Goal: Task Accomplishment & Management: Manage account settings

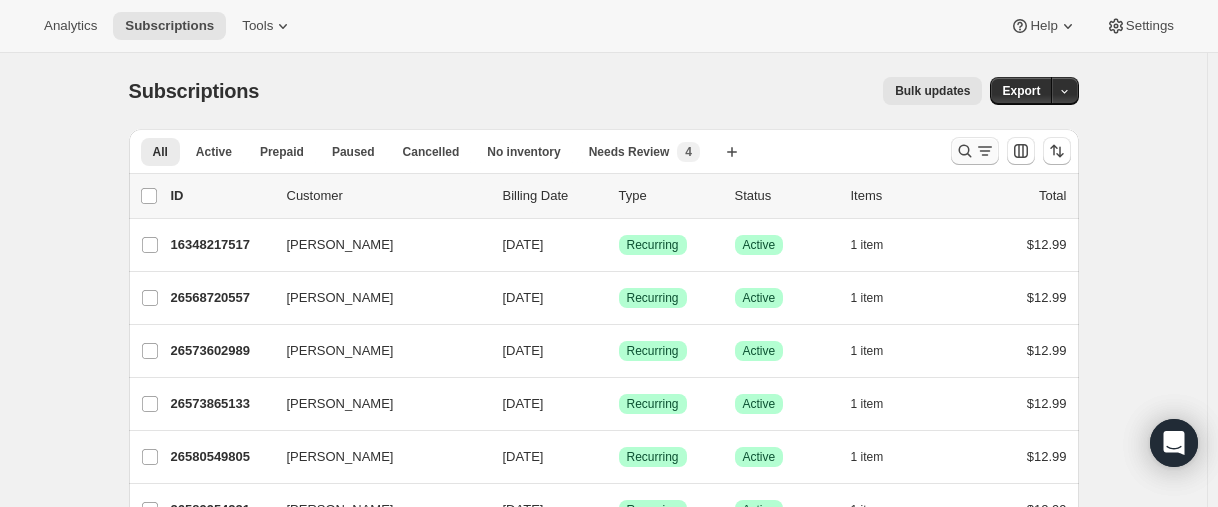
click at [970, 147] on icon "Search and filter results" at bounding box center [965, 151] width 20 height 20
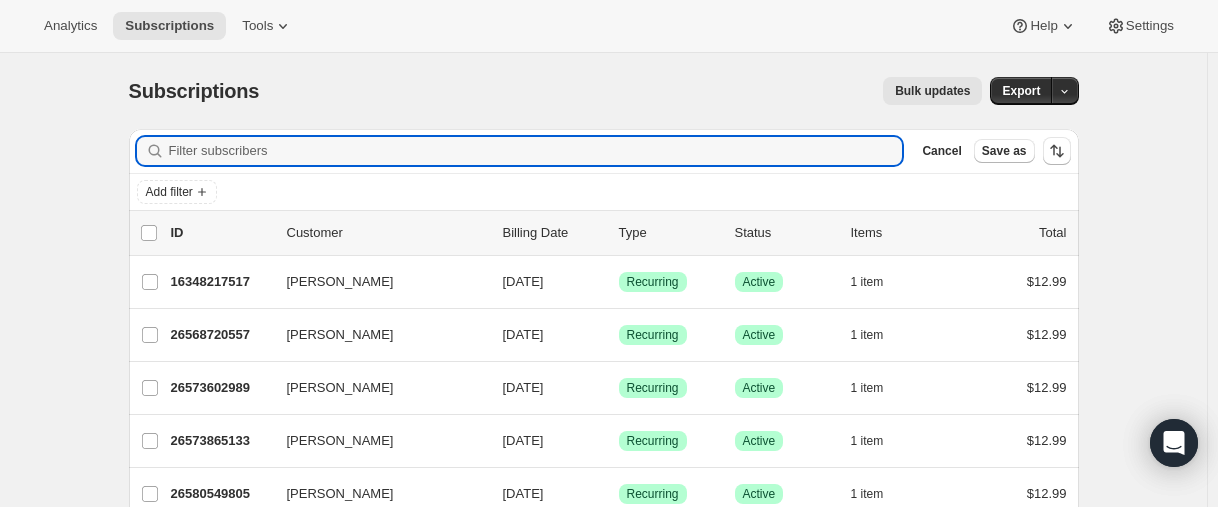
paste input "[EMAIL_ADDRESS][DOMAIN_NAME]"
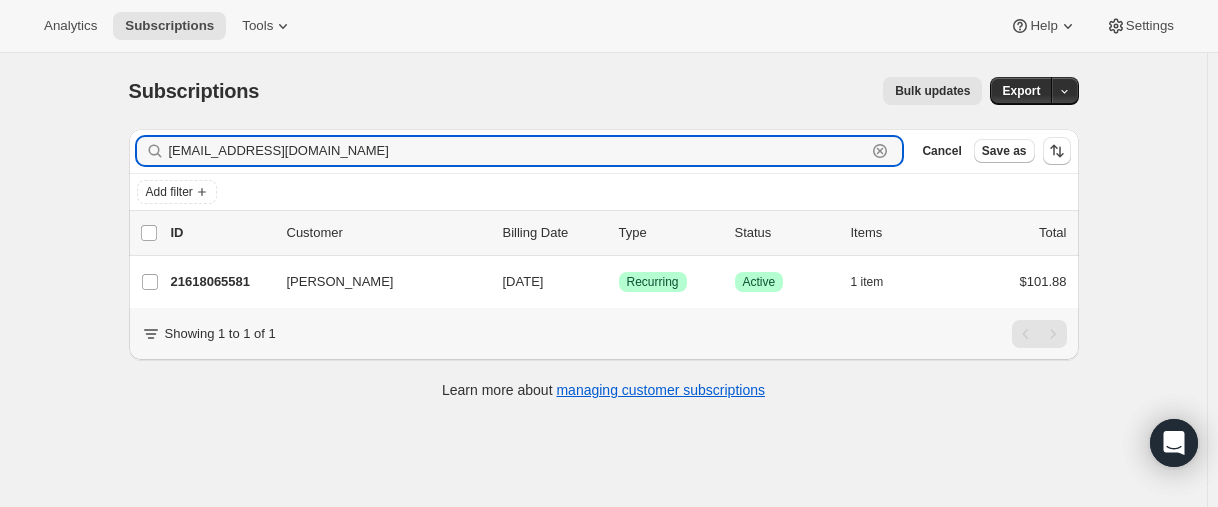
type input "[EMAIL_ADDRESS][DOMAIN_NAME]"
click at [268, 147] on input "[EMAIL_ADDRESS][DOMAIN_NAME]" at bounding box center [518, 151] width 698 height 28
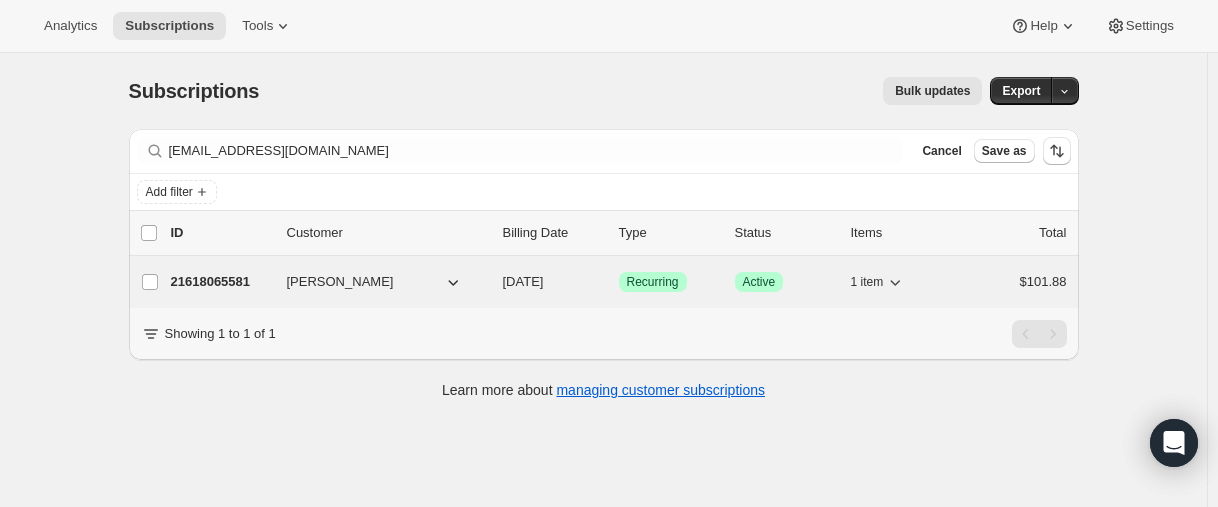
click at [225, 285] on p "21618065581" at bounding box center [221, 282] width 100 height 20
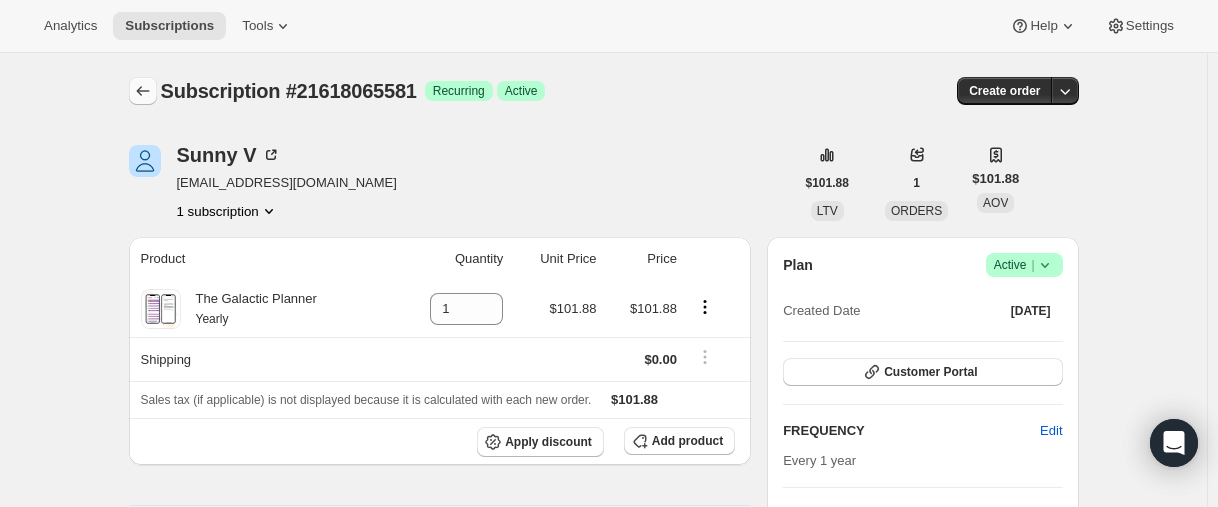
click at [149, 83] on icon "Subscriptions" at bounding box center [143, 91] width 20 height 20
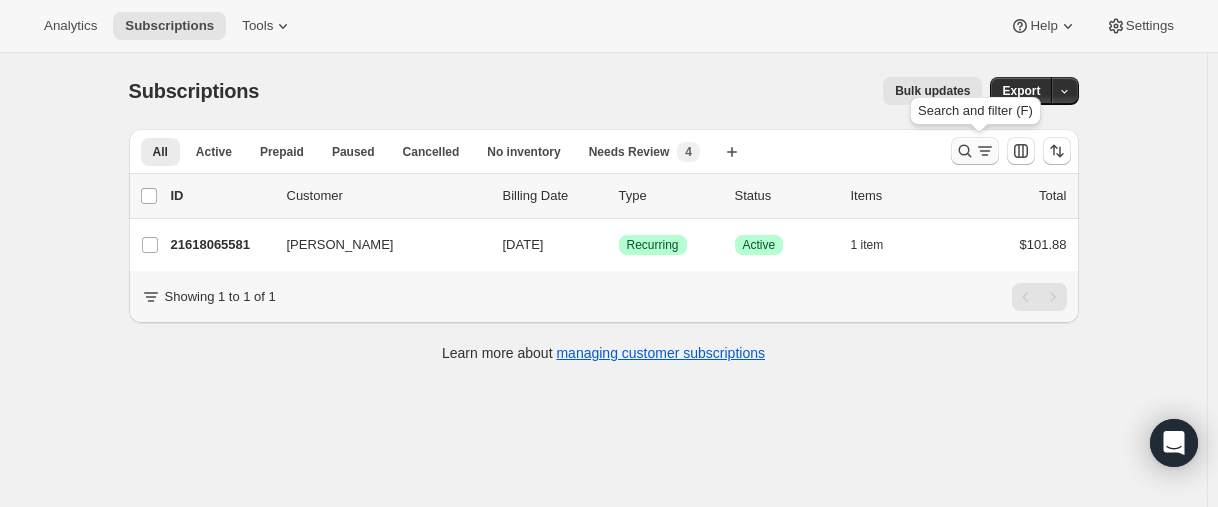
click at [967, 163] on button "Search and filter results" at bounding box center [975, 151] width 48 height 28
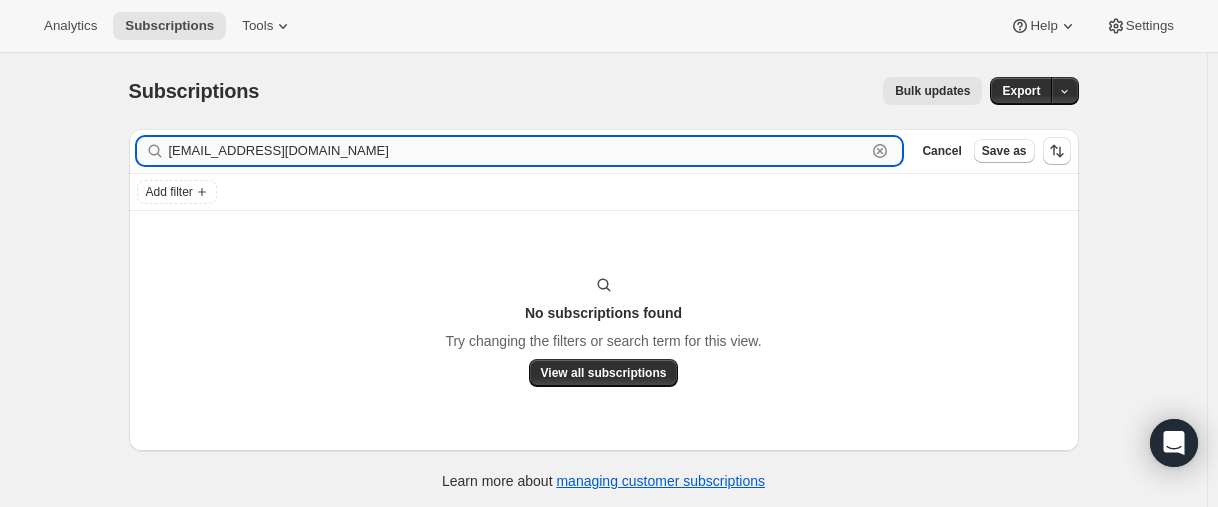
click at [251, 155] on input "[EMAIL_ADDRESS][DOMAIN_NAME]" at bounding box center [518, 151] width 698 height 28
paste input "25803129005"
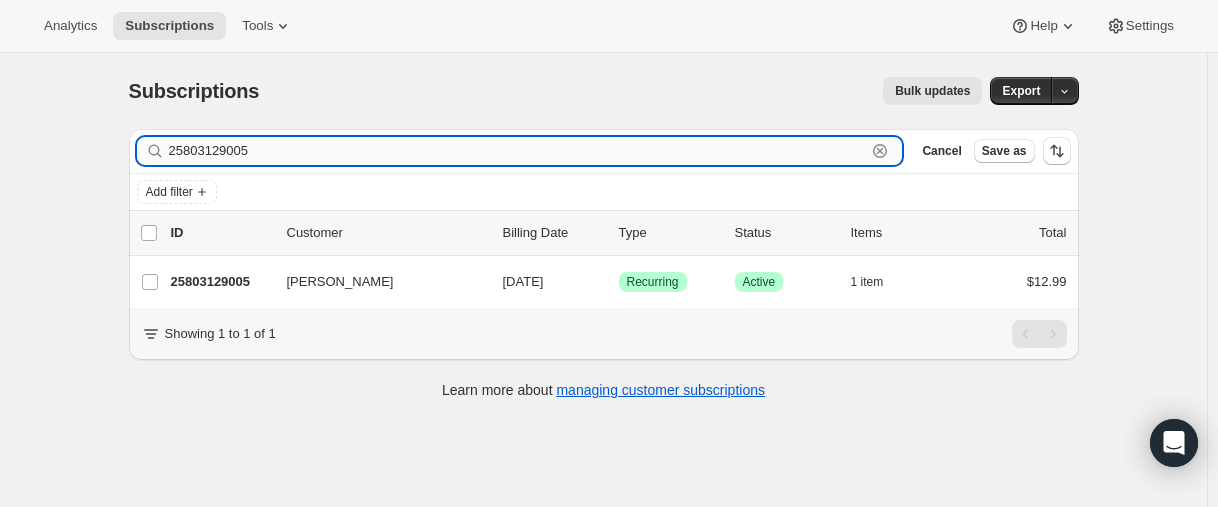
click at [271, 147] on input "25803129005" at bounding box center [518, 151] width 698 height 28
paste input "text"
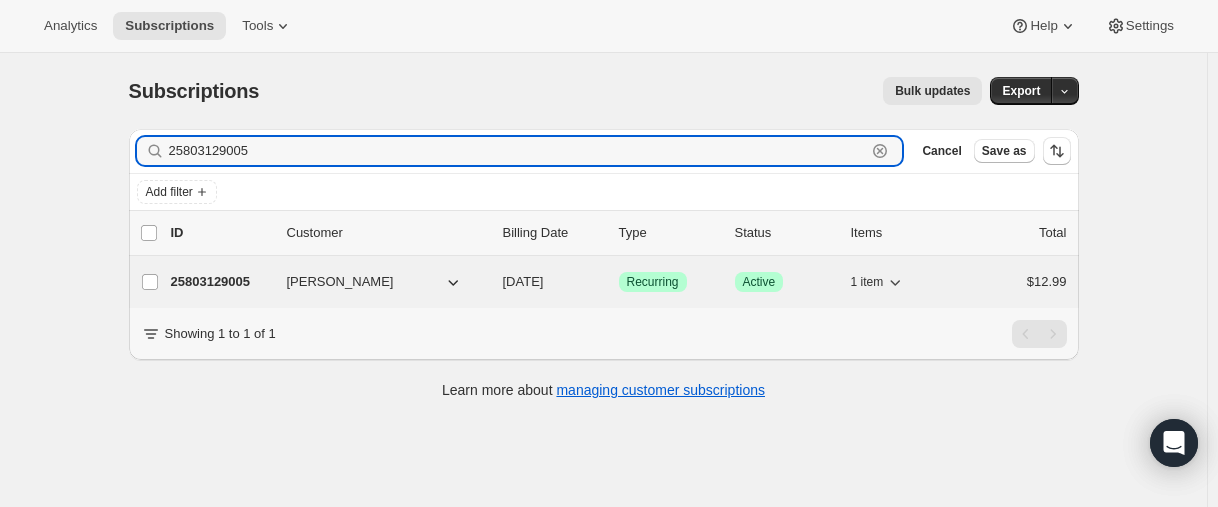
type input "25803129005"
click at [229, 288] on p "25803129005" at bounding box center [221, 282] width 100 height 20
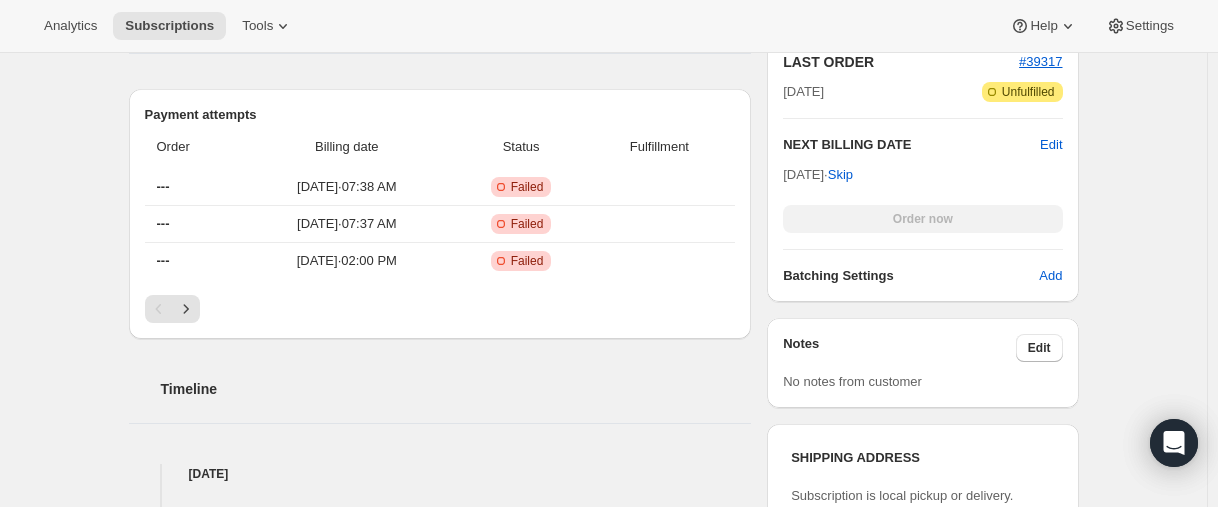
scroll to position [680, 0]
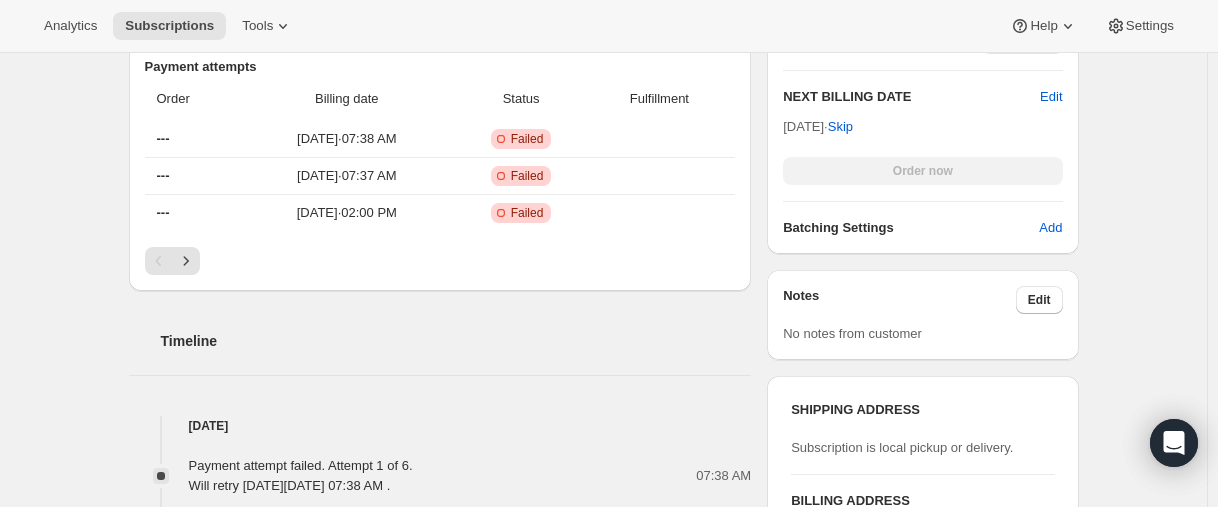
click at [206, 261] on div "Pagination" at bounding box center [440, 261] width 591 height 28
click at [200, 261] on button "Next" at bounding box center [186, 261] width 28 height 28
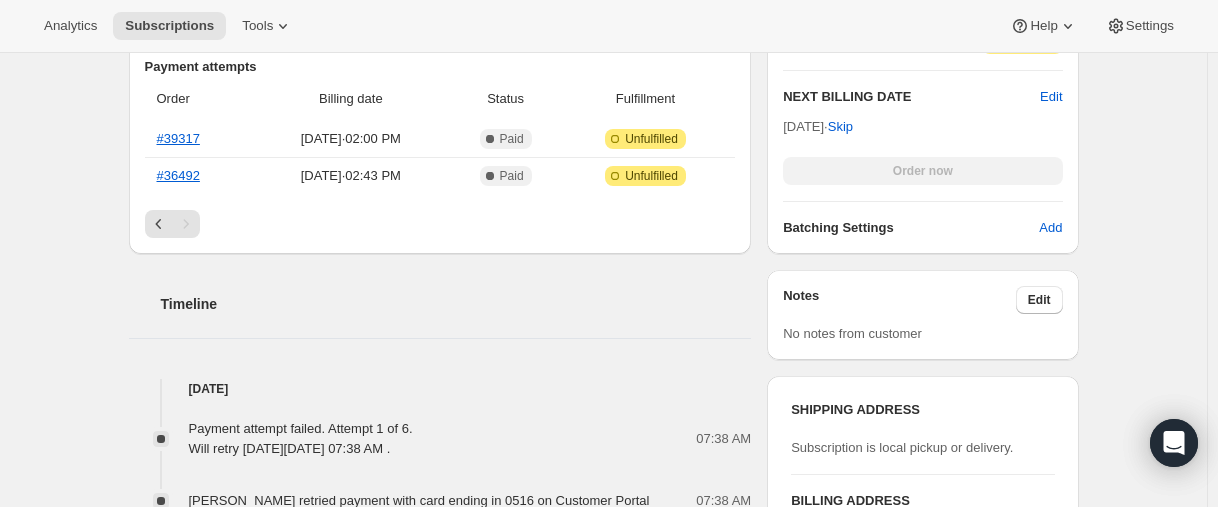
click at [145, 252] on div "Payment attempts Order Billing date Status Fulfillment #39317 [DATE] · 02:00 PM…" at bounding box center [440, 147] width 623 height 213
click at [159, 231] on icon "Previous" at bounding box center [159, 224] width 20 height 20
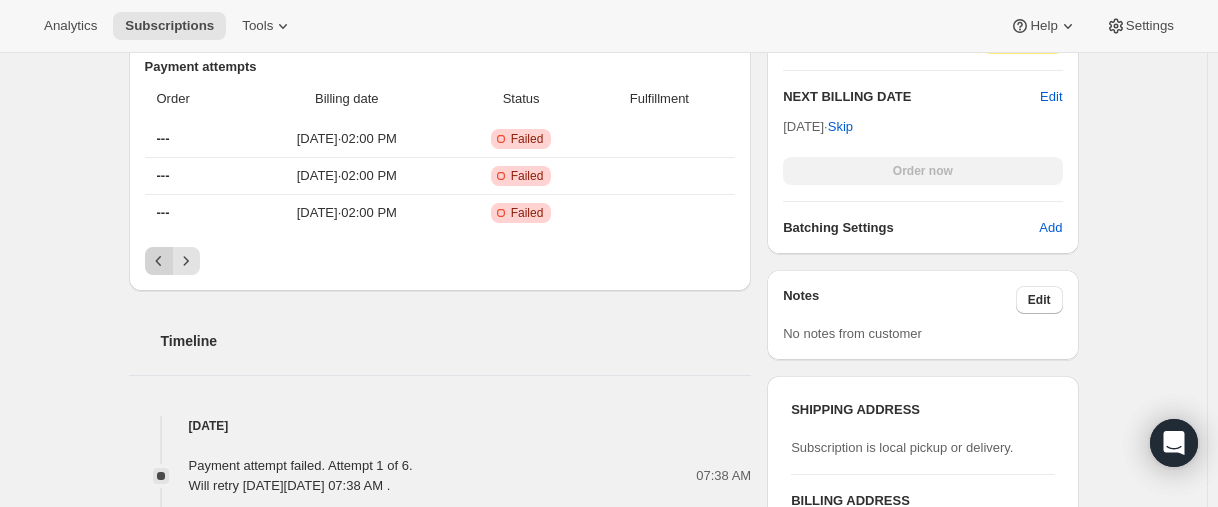
click at [165, 259] on icon "Previous" at bounding box center [159, 261] width 20 height 20
click at [168, 257] on div "Pagination" at bounding box center [159, 261] width 28 height 28
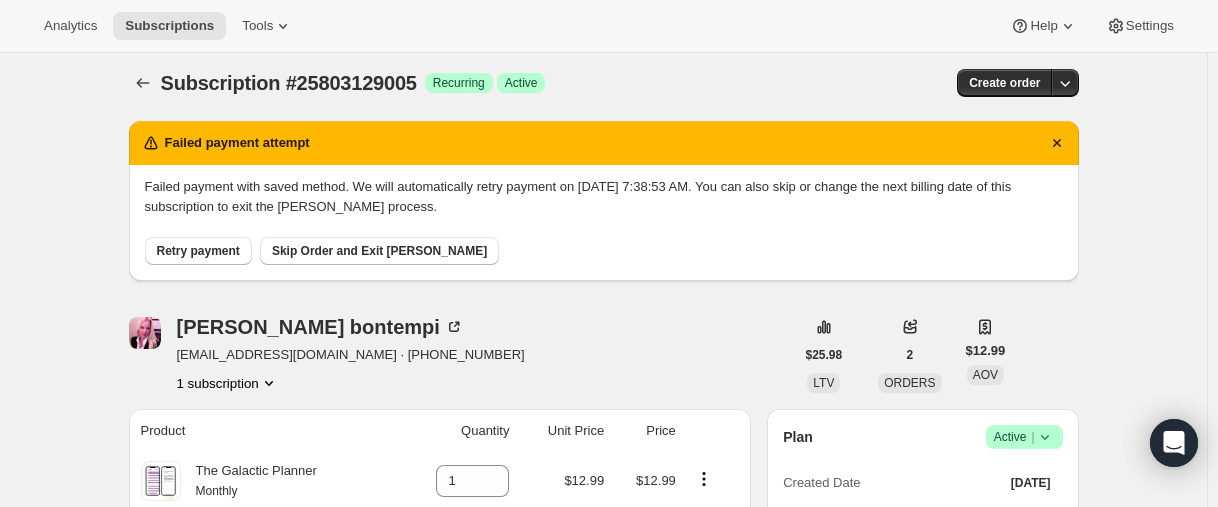
scroll to position [0, 0]
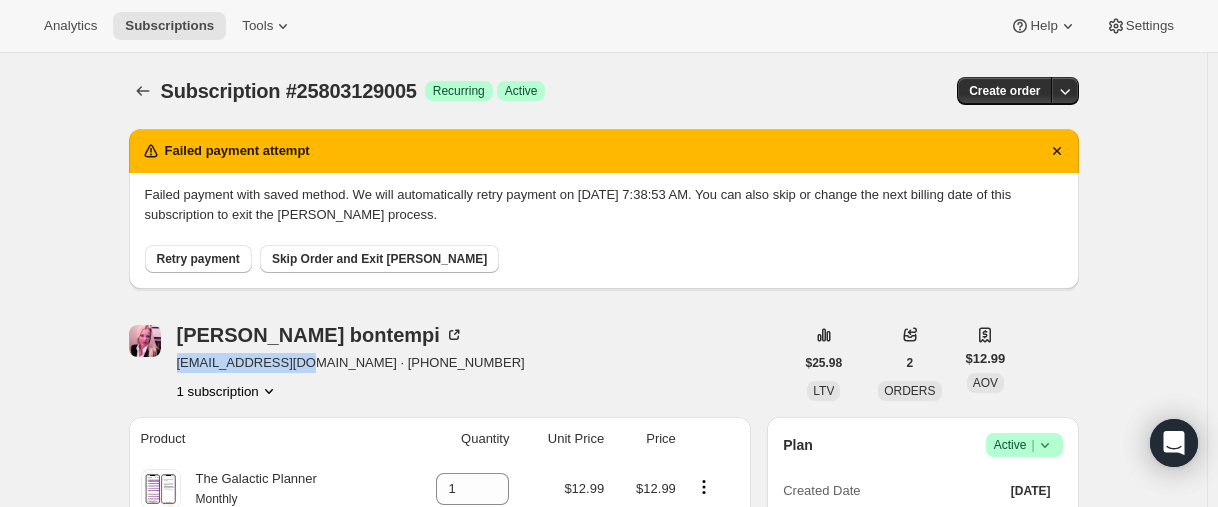
drag, startPoint x: 180, startPoint y: 365, endPoint x: 309, endPoint y: 366, distance: 129.0
click at [309, 366] on div "[PERSON_NAME] [EMAIL_ADDRESS][DOMAIN_NAME] · [PHONE_NUMBER] 1 subscription" at bounding box center [461, 363] width 665 height 76
copy span "[EMAIL_ADDRESS][DOMAIN_NAME]"
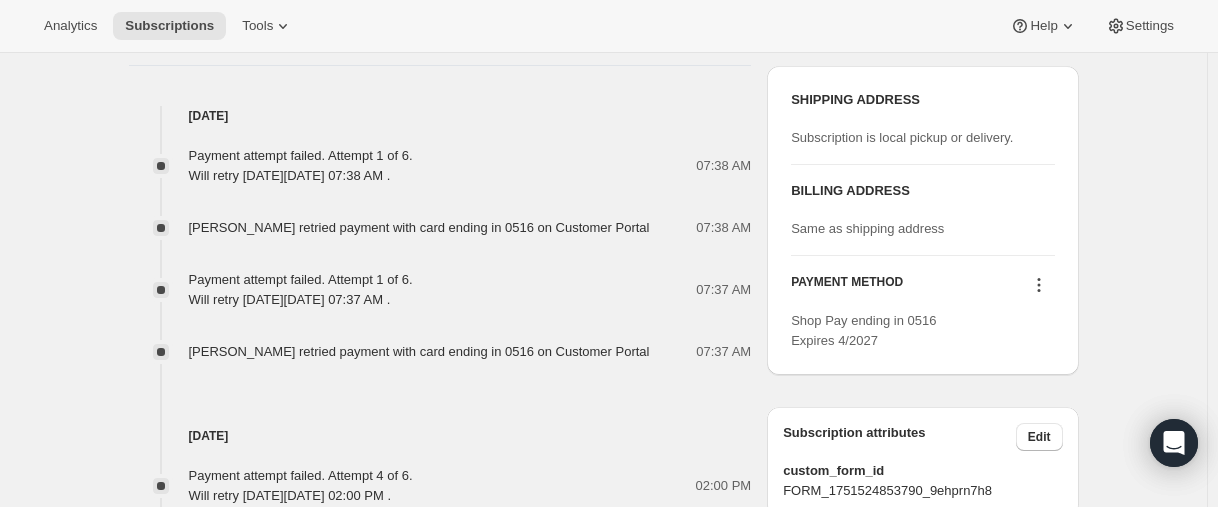
scroll to position [1000, 0]
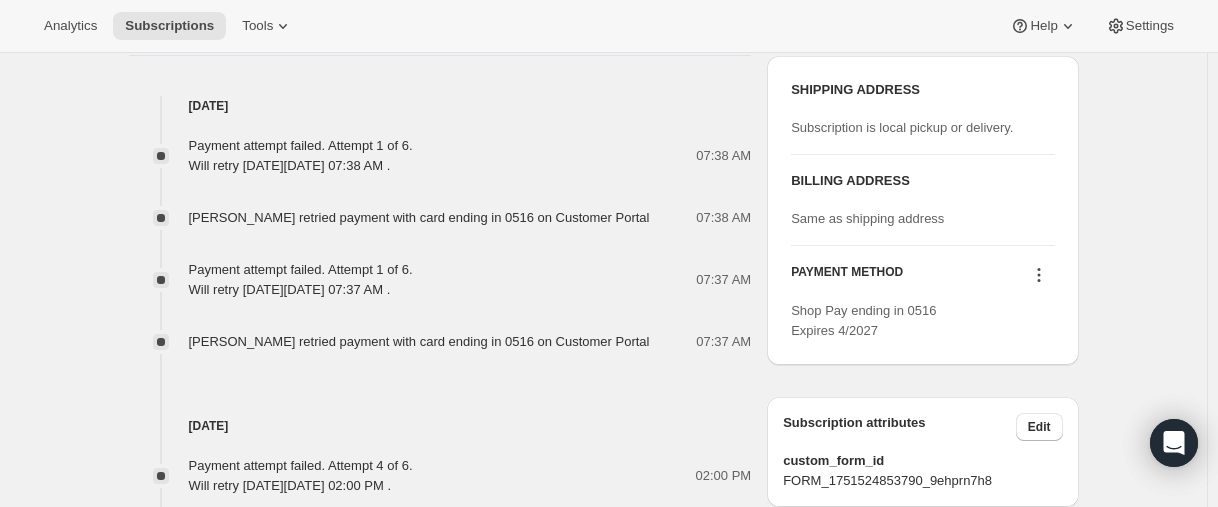
click at [1047, 275] on icon at bounding box center [1039, 275] width 20 height 20
click at [1046, 342] on span "Select payment method" at bounding box center [1036, 346] width 137 height 15
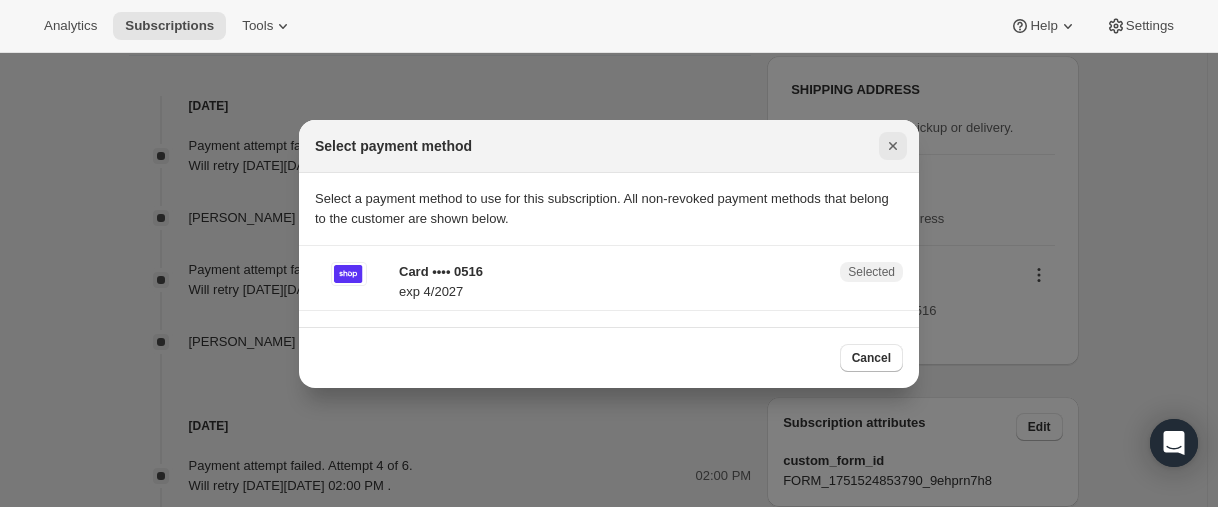
click at [893, 141] on icon "Close" at bounding box center [893, 146] width 20 height 20
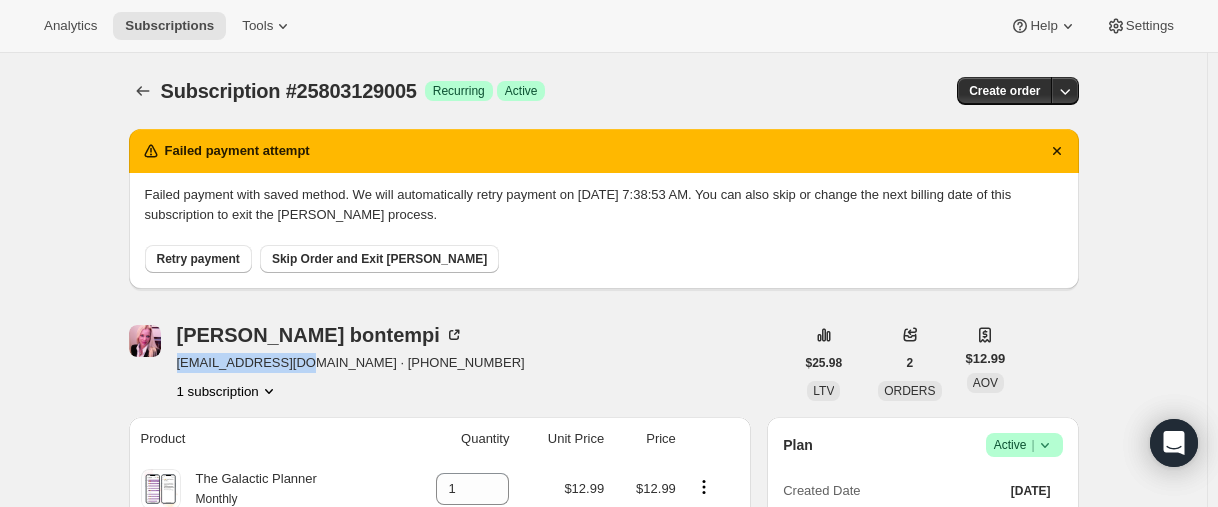
scroll to position [1000, 0]
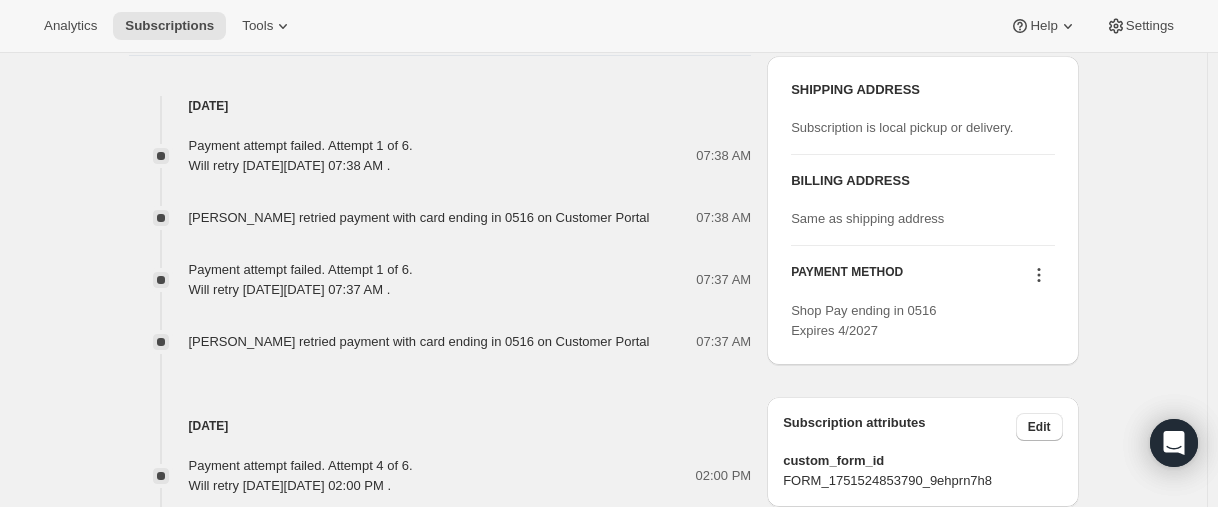
drag, startPoint x: 1043, startPoint y: 266, endPoint x: 1044, endPoint y: 283, distance: 17.0
click at [1043, 267] on icon at bounding box center [1039, 275] width 20 height 20
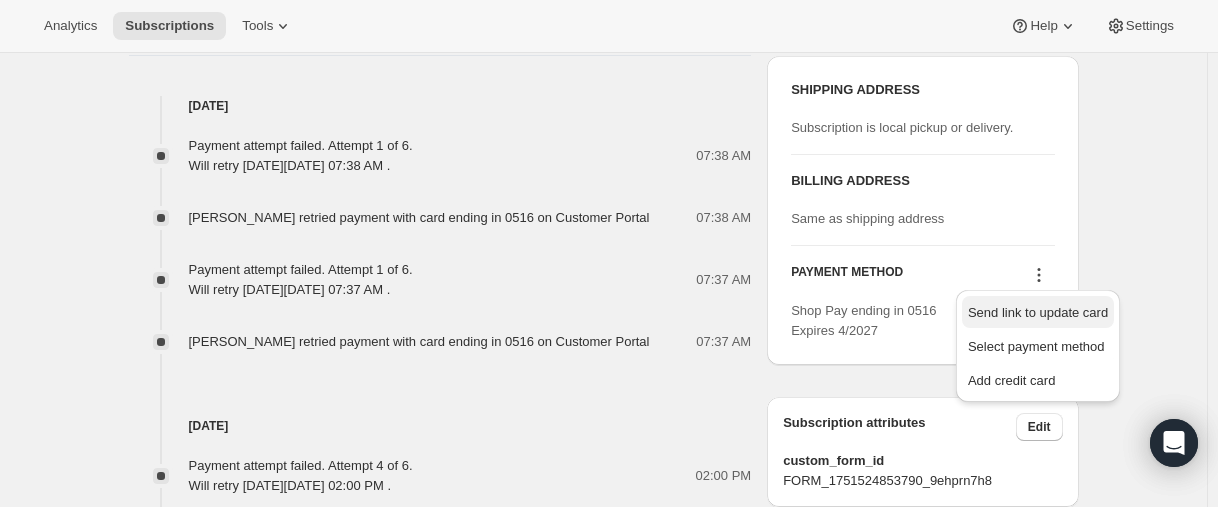
click at [1046, 312] on span "Send link to update card" at bounding box center [1038, 312] width 140 height 15
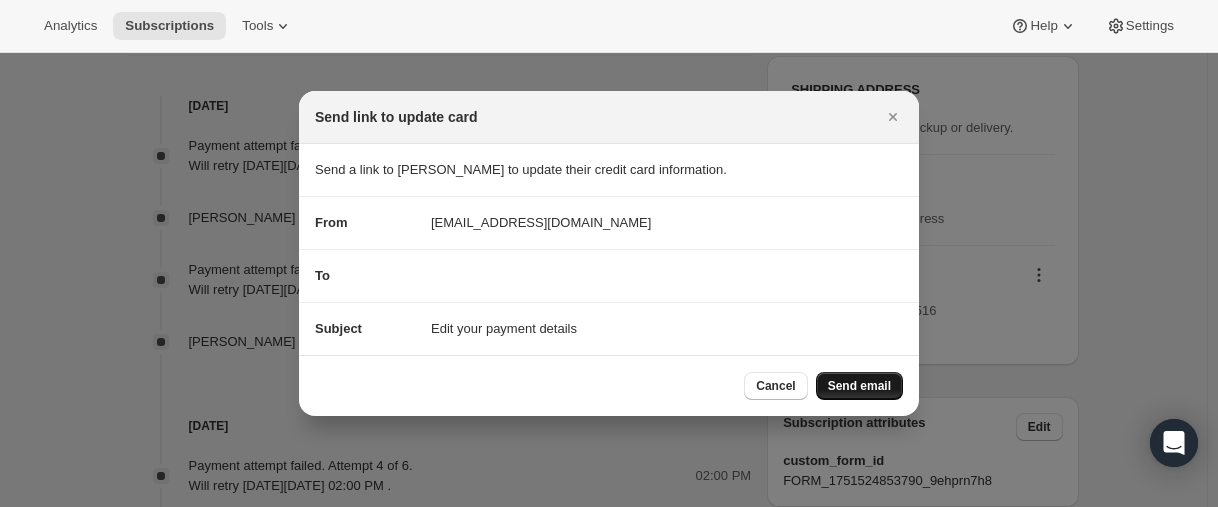
click at [842, 381] on span "Send email" at bounding box center [859, 386] width 63 height 16
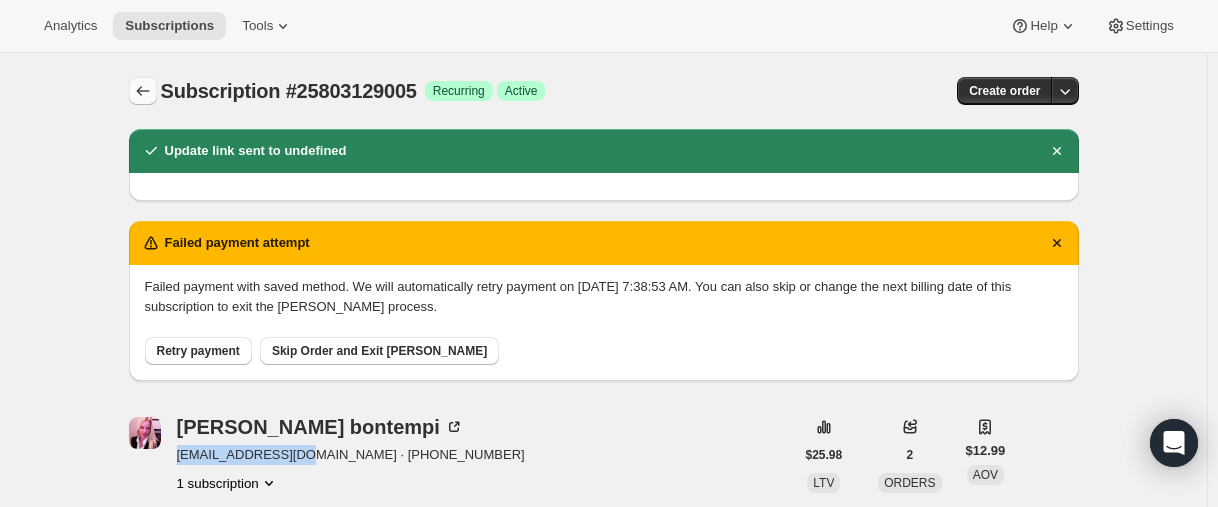
click at [146, 92] on icon "Subscriptions" at bounding box center [143, 91] width 20 height 20
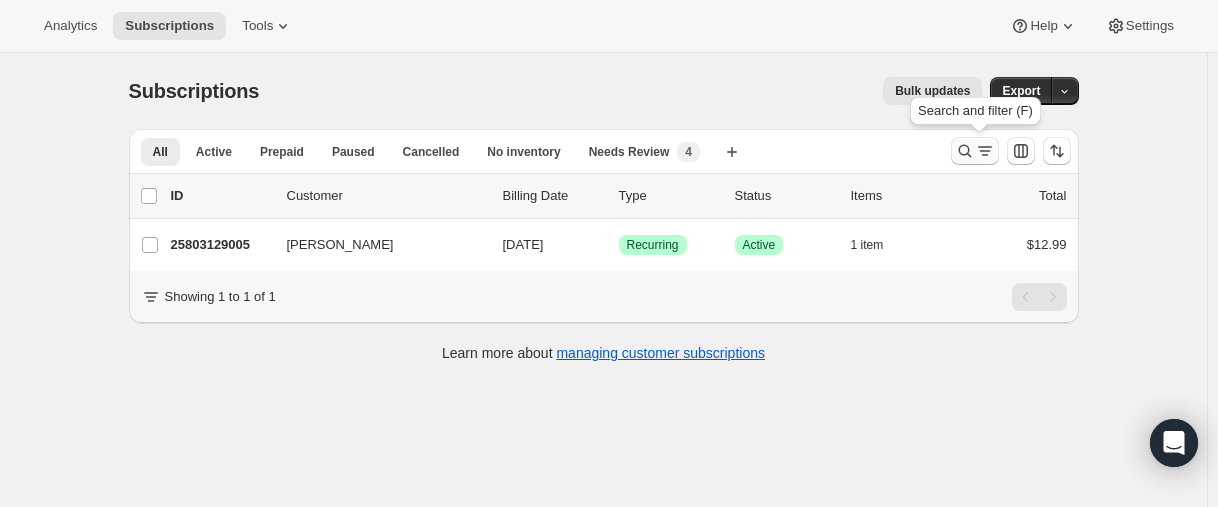
click at [969, 151] on icon "Search and filter results" at bounding box center [965, 151] width 20 height 20
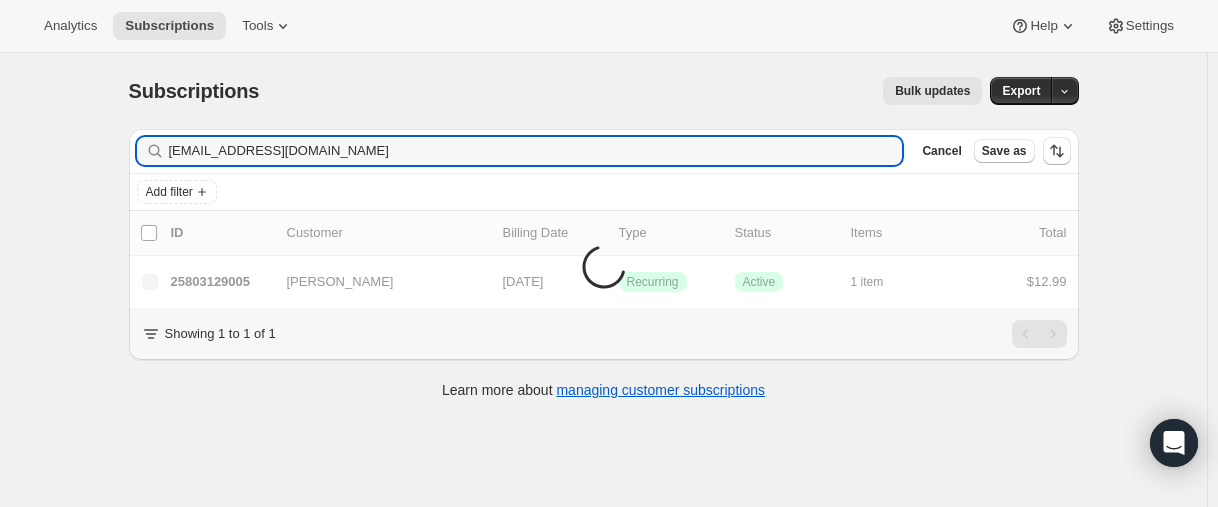
type input "[EMAIL_ADDRESS][DOMAIN_NAME]"
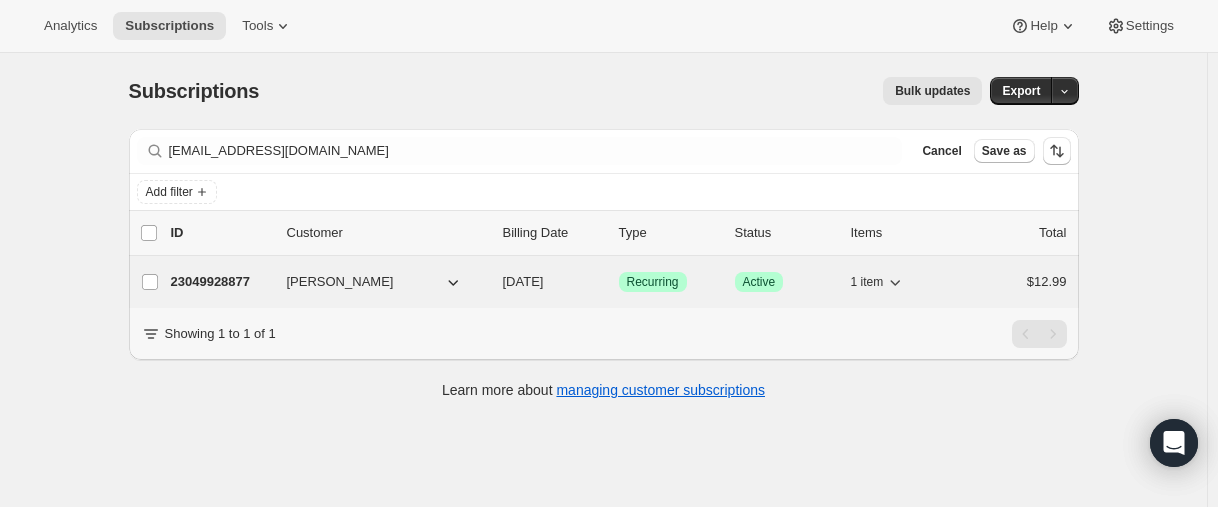
click at [196, 274] on p "23049928877" at bounding box center [221, 282] width 100 height 20
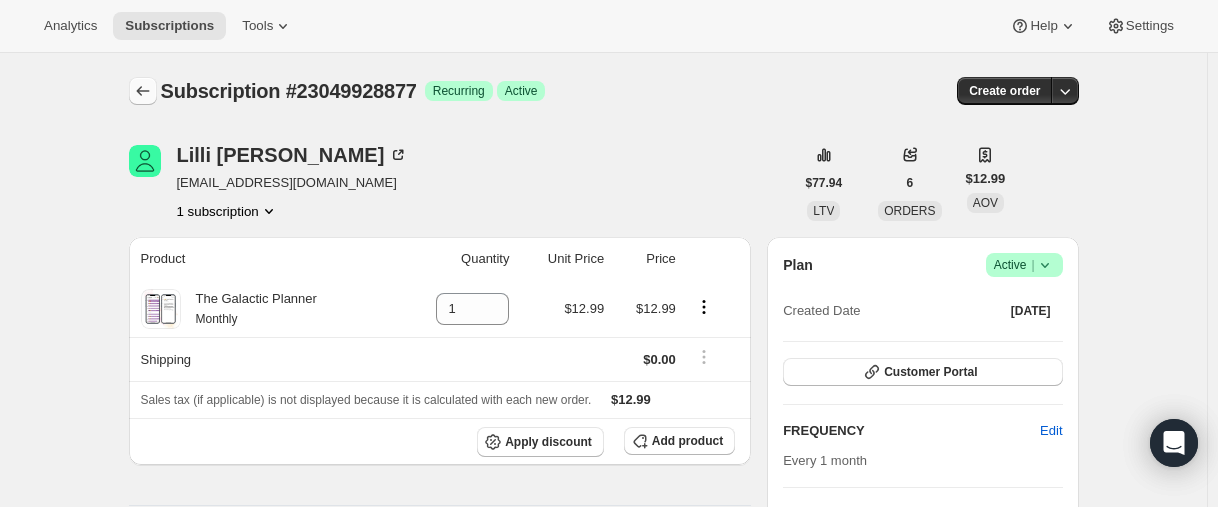
click at [150, 84] on icon "Subscriptions" at bounding box center [143, 91] width 20 height 20
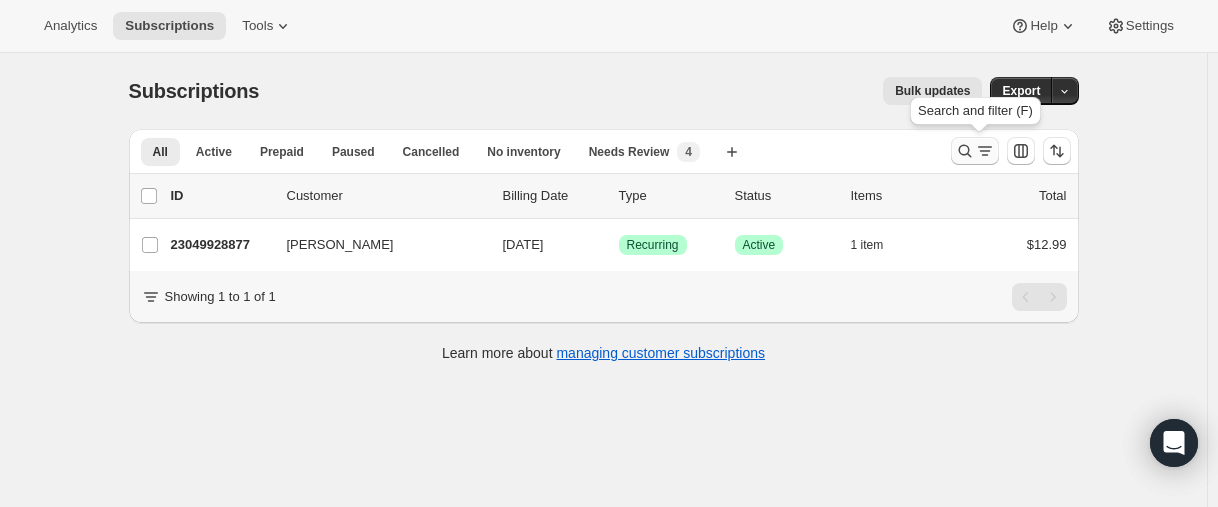
click at [962, 149] on icon "Search and filter results" at bounding box center [965, 151] width 20 height 20
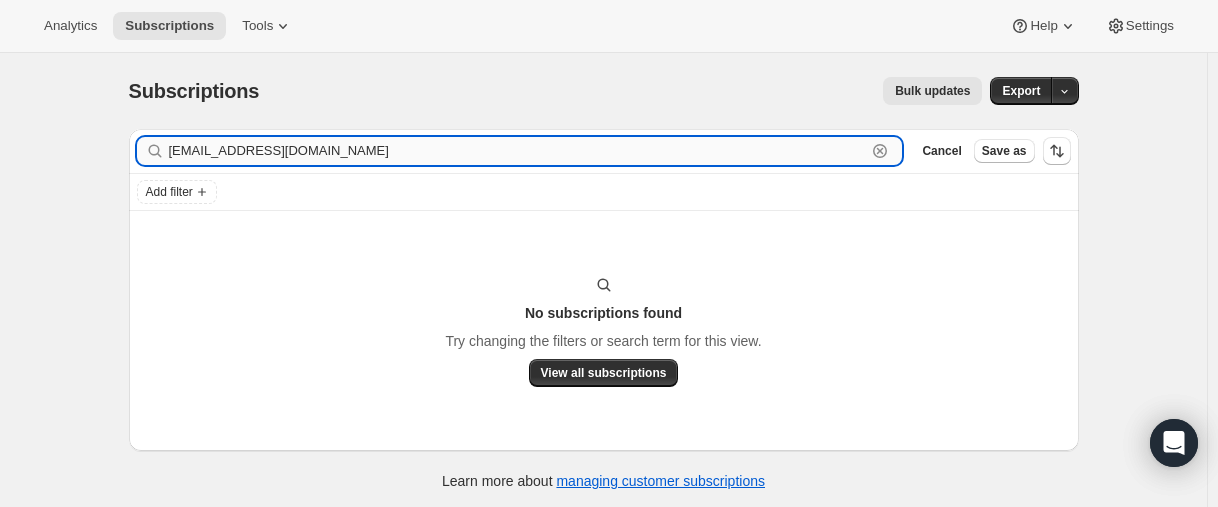
click at [249, 162] on input "[EMAIL_ADDRESS][DOMAIN_NAME]" at bounding box center [518, 151] width 698 height 28
paste input "[PERSON_NAME]"
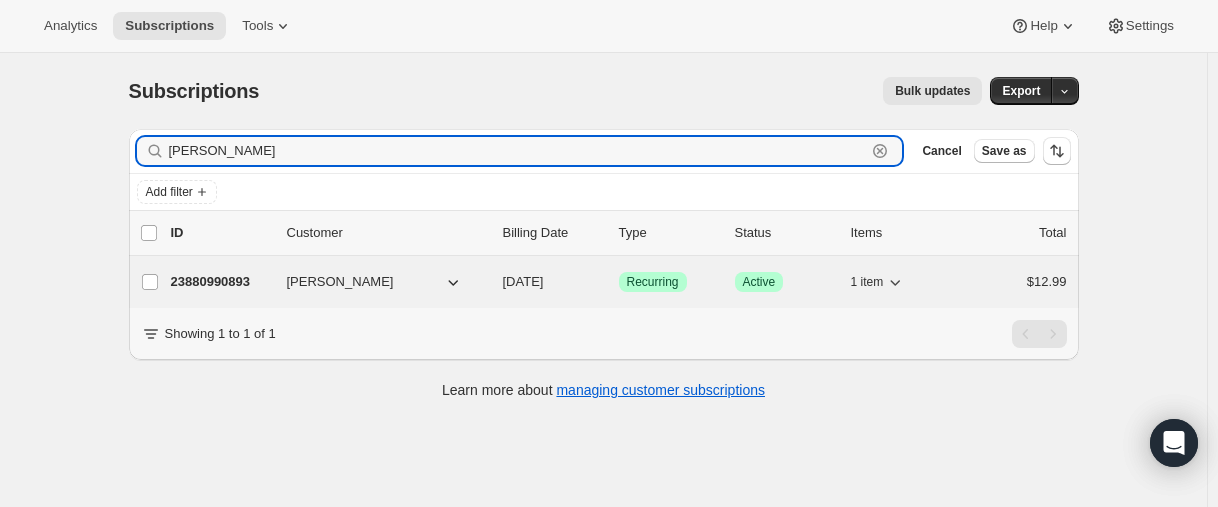
type input "[PERSON_NAME]"
click at [220, 280] on p "23880990893" at bounding box center [221, 282] width 100 height 20
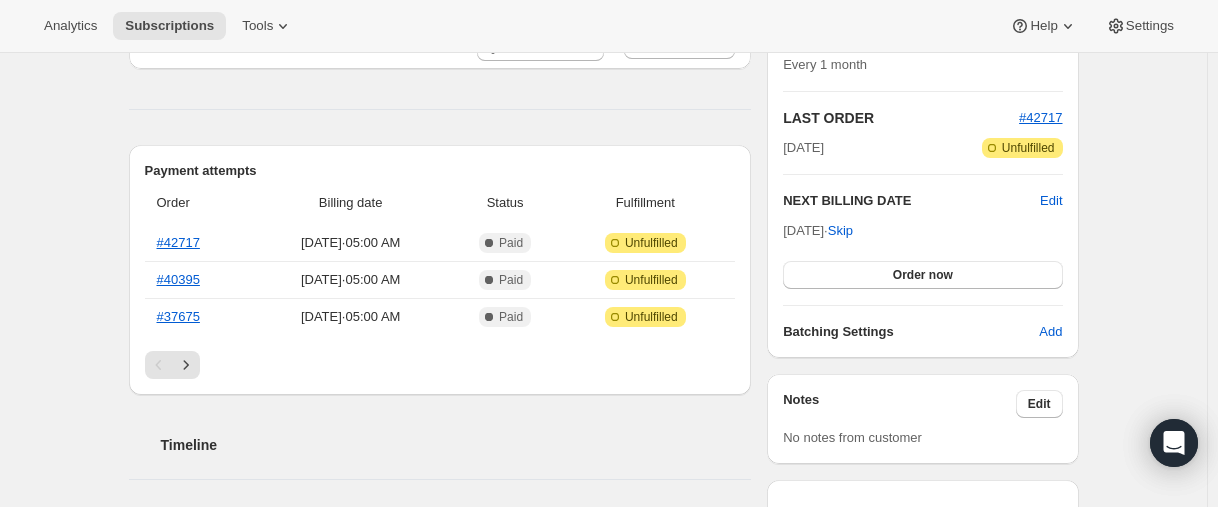
scroll to position [400, 0]
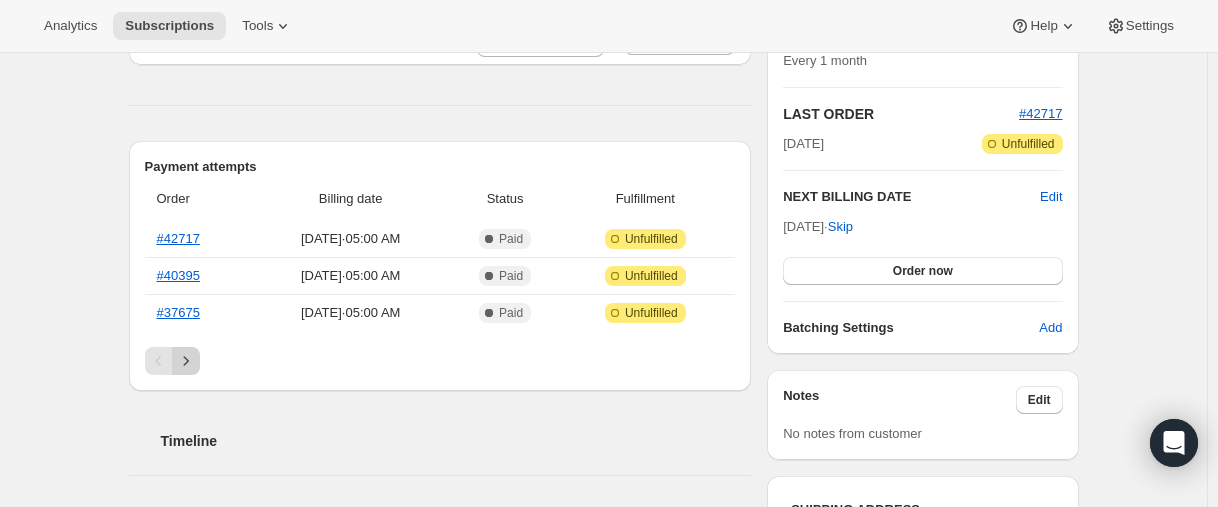
click at [196, 358] on icon "Next" at bounding box center [186, 361] width 20 height 20
click at [155, 359] on icon "Previous" at bounding box center [159, 361] width 20 height 20
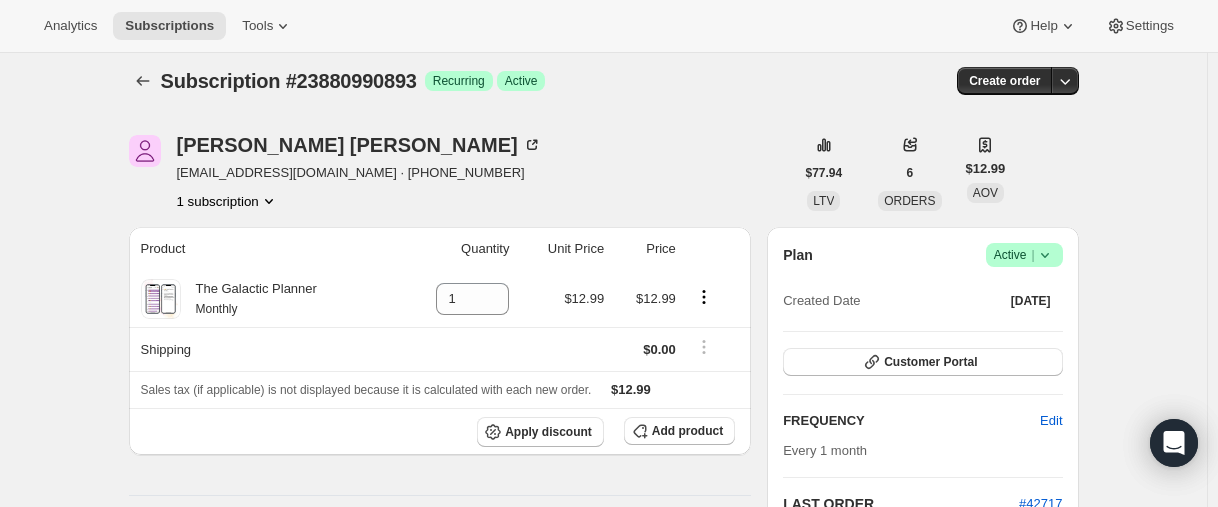
scroll to position [0, 0]
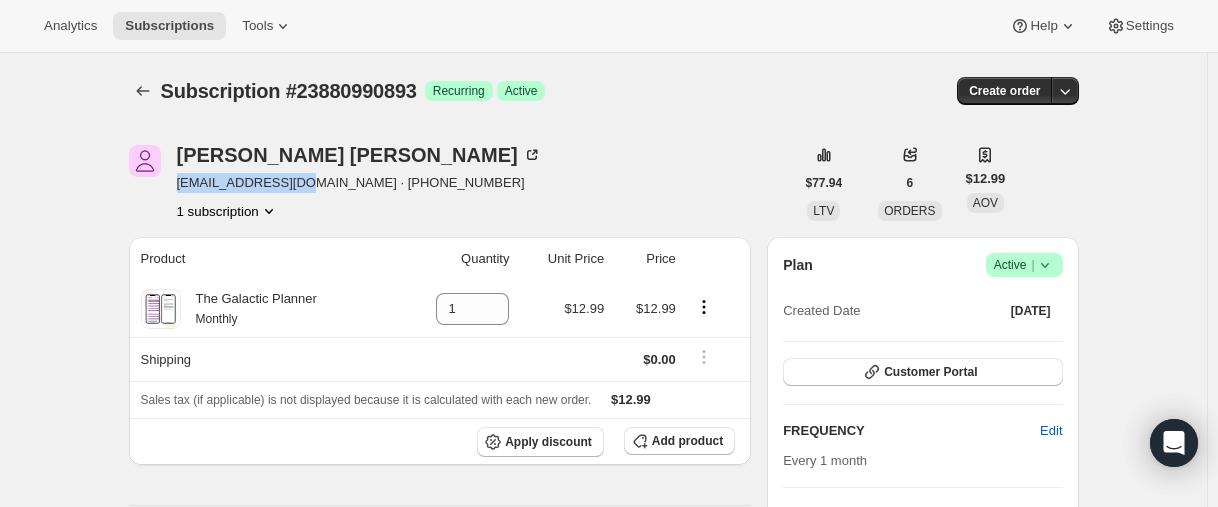
drag, startPoint x: 208, startPoint y: 185, endPoint x: 306, endPoint y: 182, distance: 98.0
click at [306, 182] on span "[EMAIL_ADDRESS][DOMAIN_NAME] · [PHONE_NUMBER]" at bounding box center [359, 183] width 365 height 20
copy span "[EMAIL_ADDRESS][DOMAIN_NAME]"
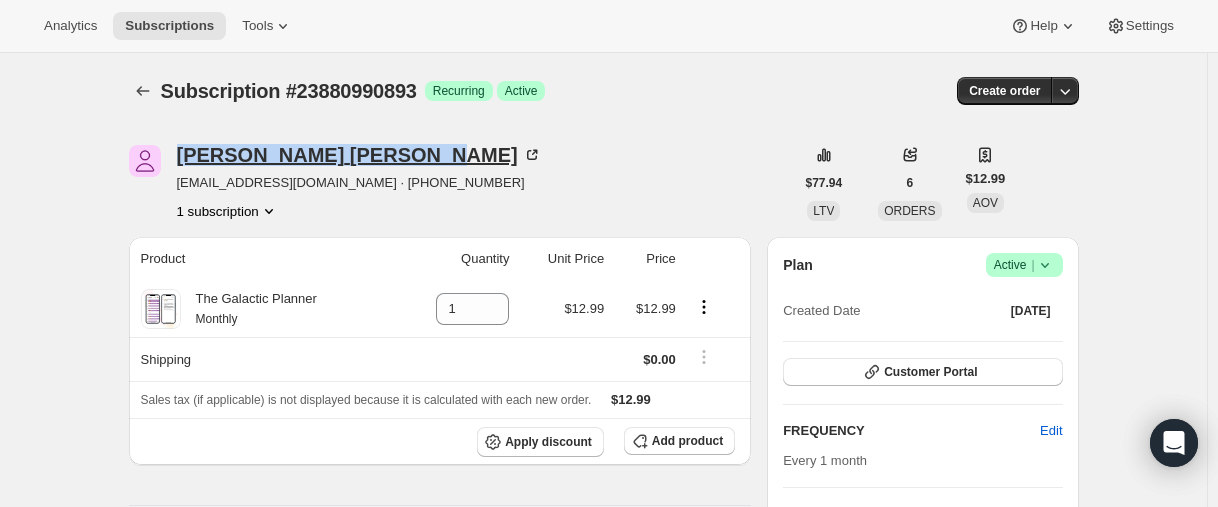
drag, startPoint x: 179, startPoint y: 156, endPoint x: 360, endPoint y: 152, distance: 181.0
click at [360, 152] on div "[PERSON_NAME] [EMAIL_ADDRESS][DOMAIN_NAME] · [PHONE_NUMBER] subscription" at bounding box center [461, 183] width 665 height 76
copy div "[PERSON_NAME]"
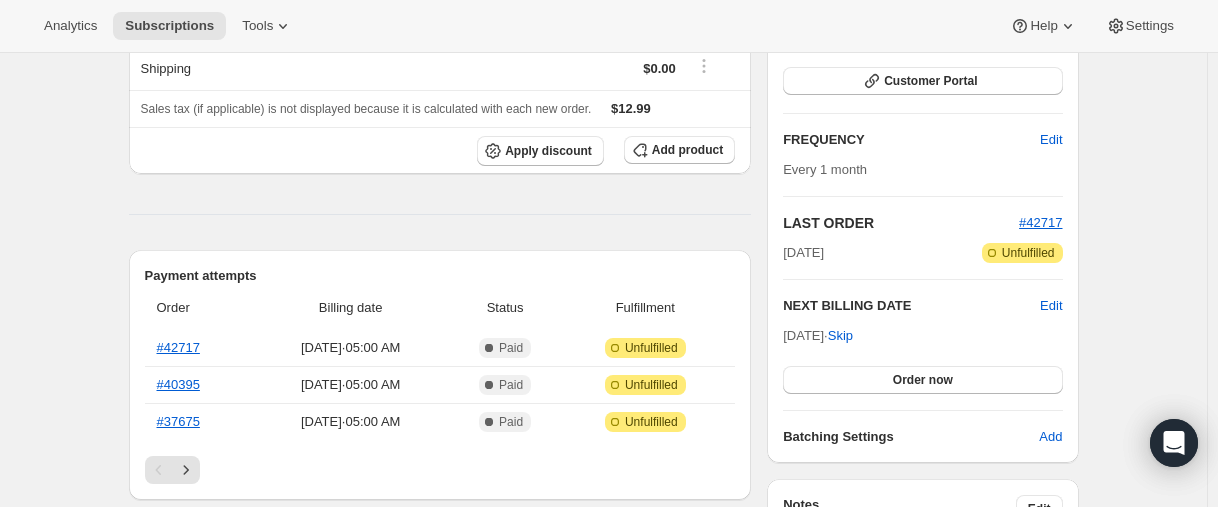
scroll to position [500, 0]
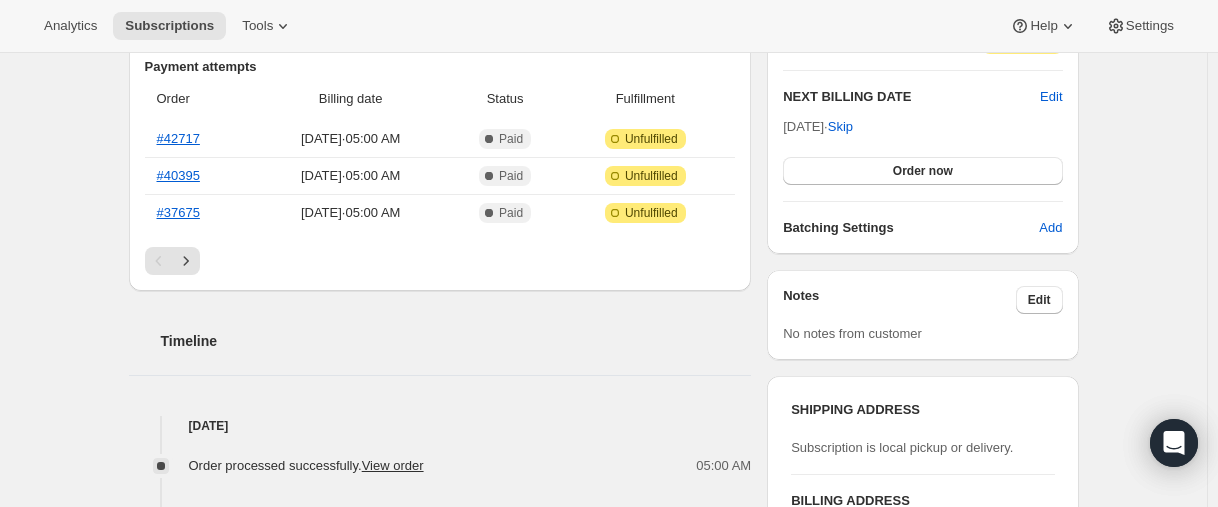
click at [196, 258] on icon "Next" at bounding box center [186, 261] width 20 height 20
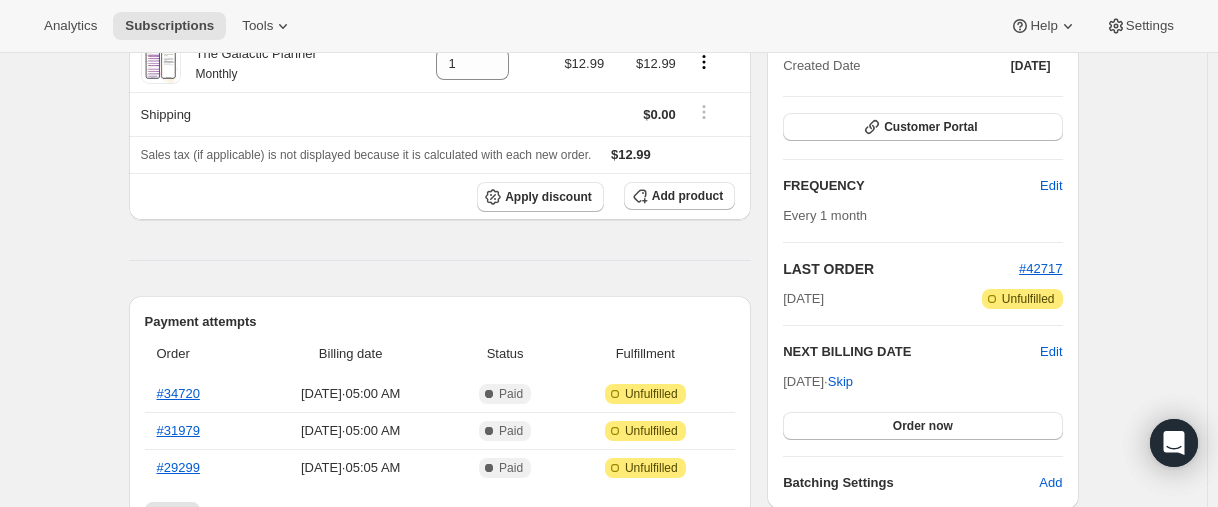
scroll to position [0, 0]
